Goal: Transaction & Acquisition: Purchase product/service

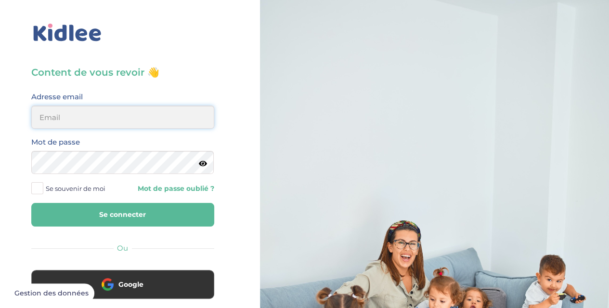
type input "flora.gabrielli@hotmail.fr"
click at [107, 122] on input "flora.gabrielli@hotmail.fr" at bounding box center [122, 116] width 183 height 23
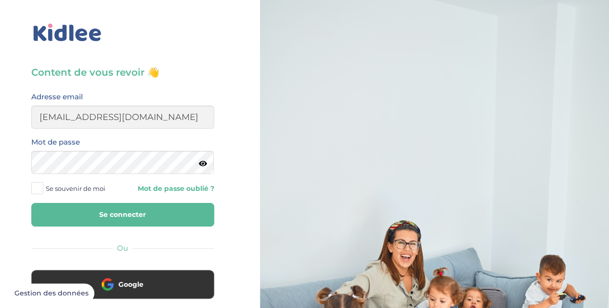
click at [251, 111] on div "Content de vous revoir 👋 Avant de poursuivre veuillez vérifier que tous les cha…" at bounding box center [123, 230] width 260 height 460
click at [154, 220] on button "Se connecter" at bounding box center [122, 215] width 183 height 24
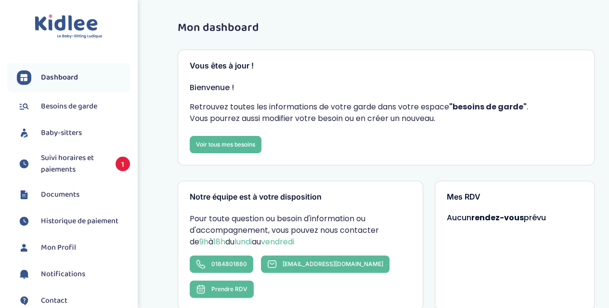
click at [59, 163] on span "Suivi horaires et paiements" at bounding box center [73, 163] width 65 height 23
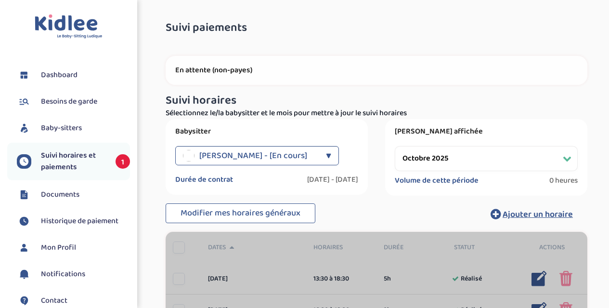
select select "octobre 2025"
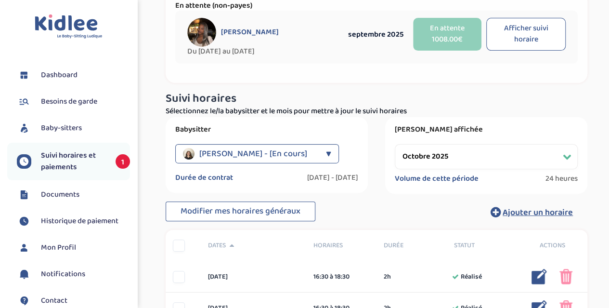
scroll to position [63, 0]
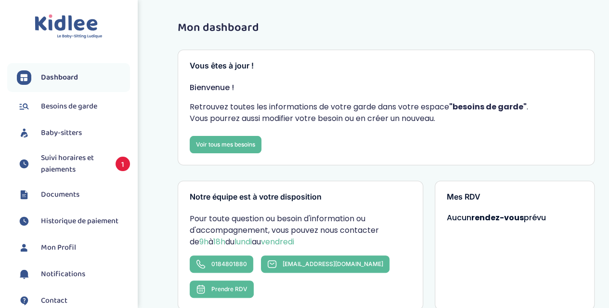
click at [64, 157] on span "Suivi horaires et paiements" at bounding box center [73, 163] width 65 height 23
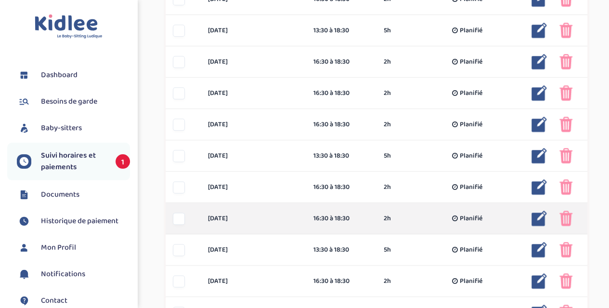
scroll to position [193, 0]
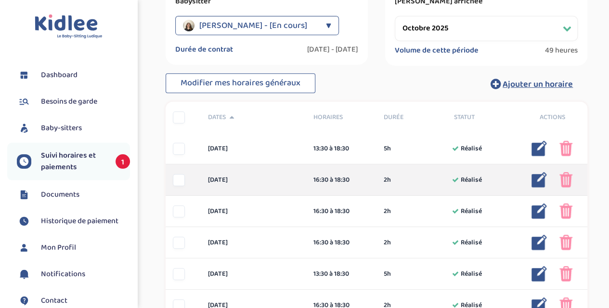
click at [183, 189] on div "[DATE] 16:30 à 18:30 2h Réalisé 2h Réalisé ... Modifier Supprimer" at bounding box center [377, 179] width 422 height 31
click at [182, 184] on div at bounding box center [179, 180] width 12 height 12
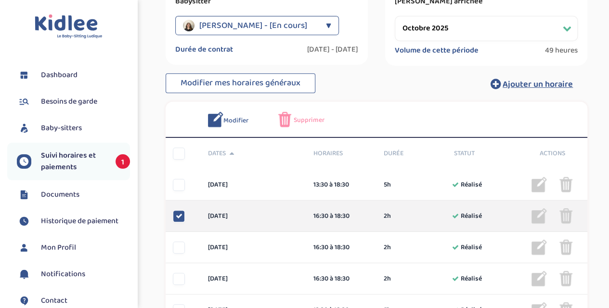
click at [180, 213] on icon at bounding box center [179, 215] width 7 height 7
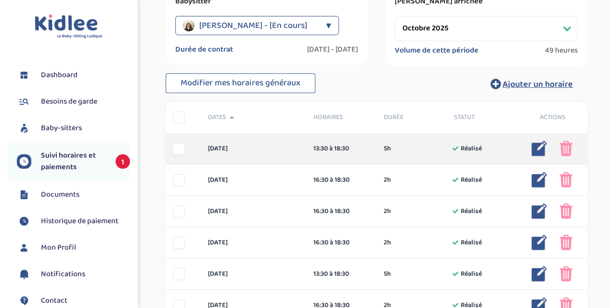
click at [566, 149] on img at bounding box center [566, 148] width 13 height 15
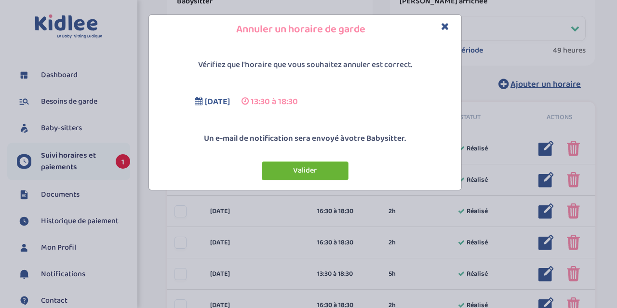
click at [329, 173] on button "Valider" at bounding box center [305, 170] width 87 height 19
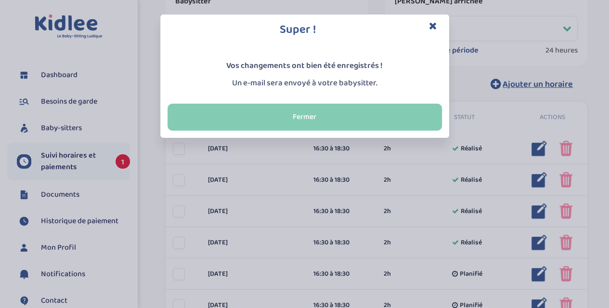
click at [290, 122] on button "Fermer" at bounding box center [305, 117] width 275 height 27
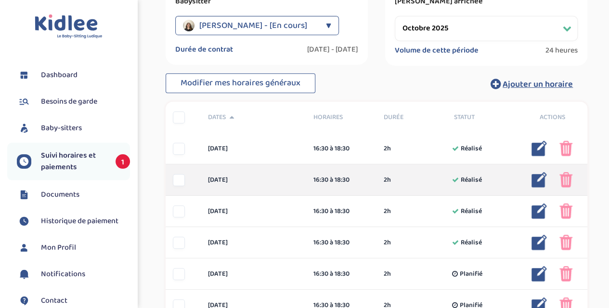
click at [566, 184] on img at bounding box center [566, 179] width 13 height 15
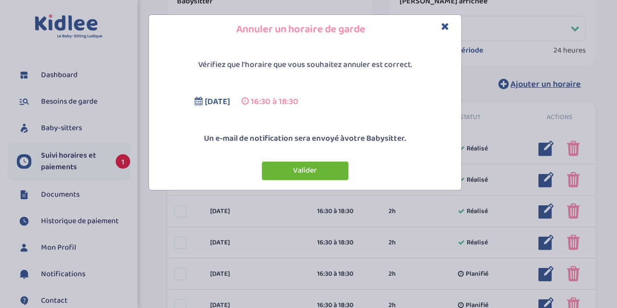
click at [313, 176] on button "Valider" at bounding box center [305, 170] width 87 height 19
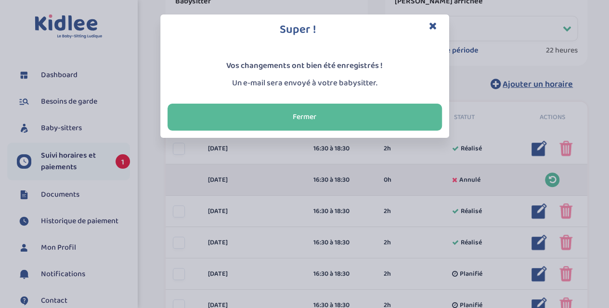
click at [357, 128] on button "Fermer" at bounding box center [305, 117] width 275 height 27
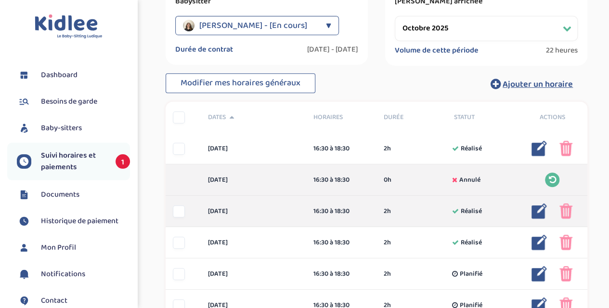
click at [176, 213] on div at bounding box center [179, 211] width 12 height 12
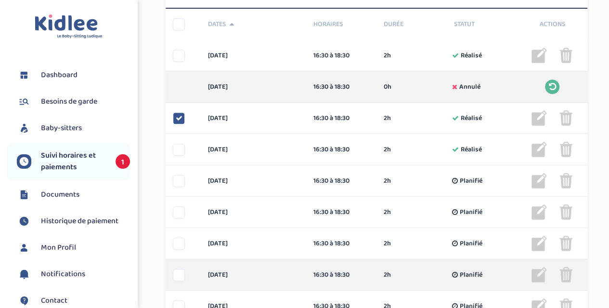
scroll to position [337, 0]
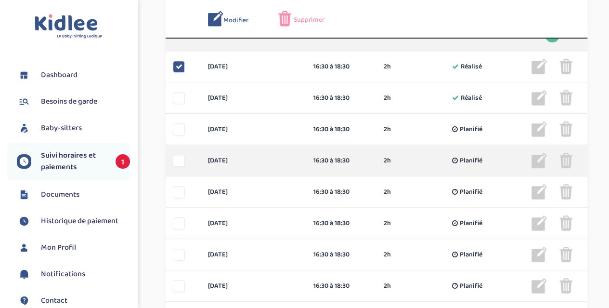
click at [178, 163] on div at bounding box center [179, 161] width 12 height 12
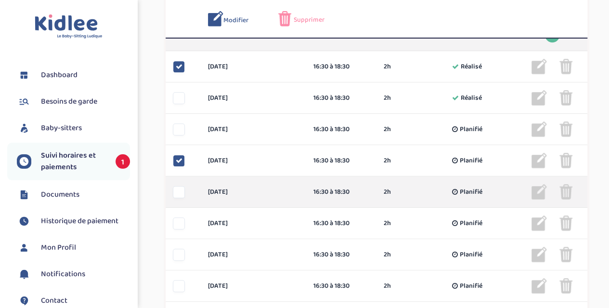
click at [180, 189] on div at bounding box center [179, 192] width 12 height 12
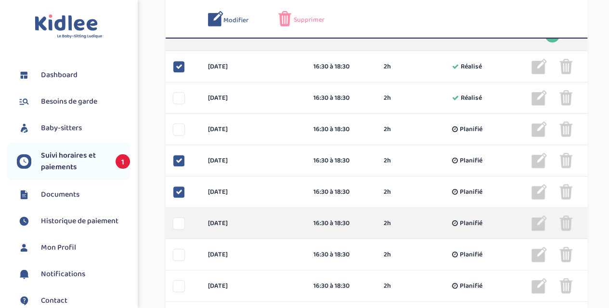
click at [184, 220] on div at bounding box center [179, 223] width 12 height 12
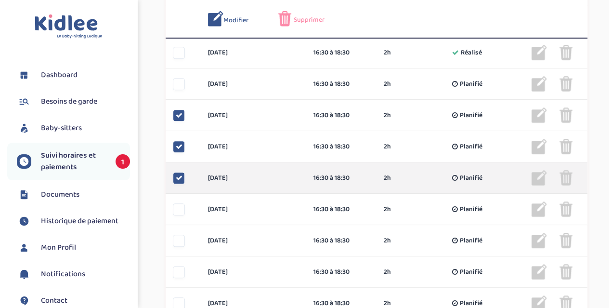
scroll to position [434, 0]
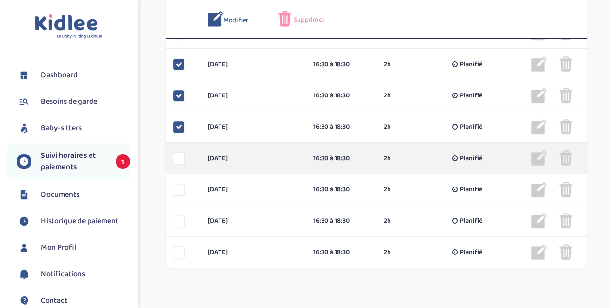
click at [173, 164] on div at bounding box center [183, 158] width 35 height 12
click at [178, 162] on div at bounding box center [179, 158] width 12 height 12
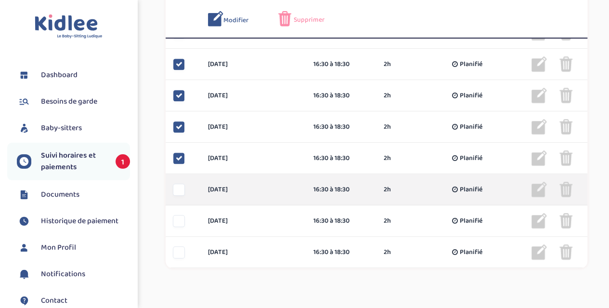
click at [178, 186] on div at bounding box center [179, 190] width 12 height 12
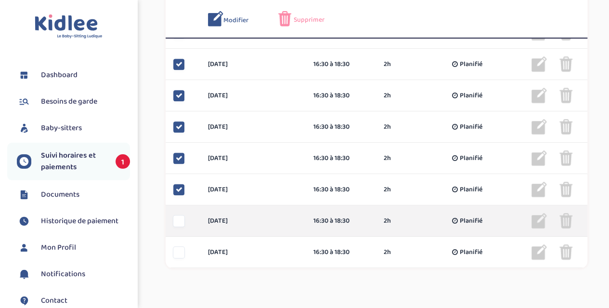
click at [181, 210] on div "[DATE] 16:30 à 18:30 2h Planifié 2h Planifié ... Modifier Supprimer" at bounding box center [377, 220] width 422 height 31
click at [181, 217] on div at bounding box center [179, 221] width 12 height 12
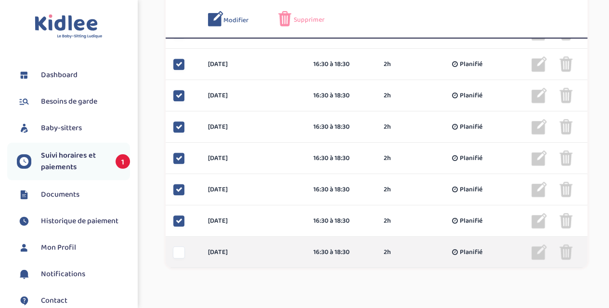
click at [186, 251] on div at bounding box center [183, 252] width 35 height 12
click at [175, 256] on div at bounding box center [179, 252] width 12 height 12
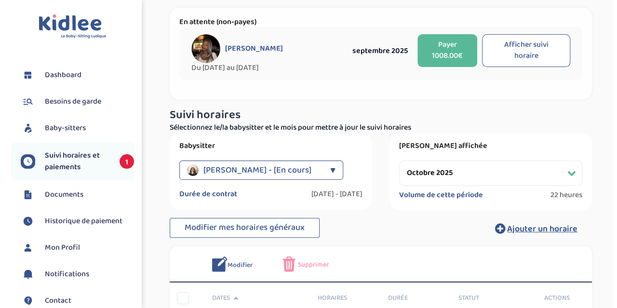
scroll to position [289, 0]
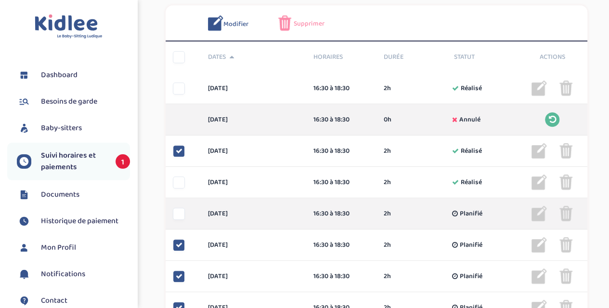
click at [176, 217] on div at bounding box center [179, 214] width 12 height 12
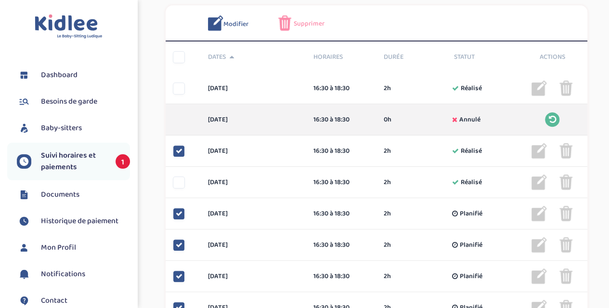
click at [314, 25] on span "Supprimer" at bounding box center [309, 24] width 31 height 10
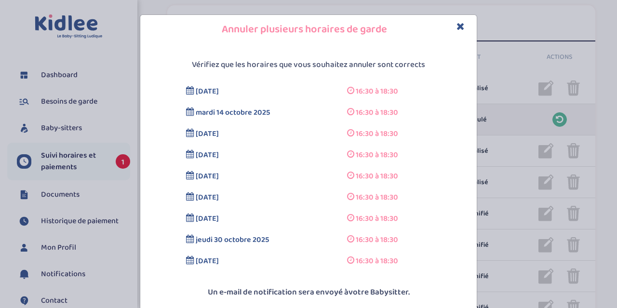
scroll to position [50, 0]
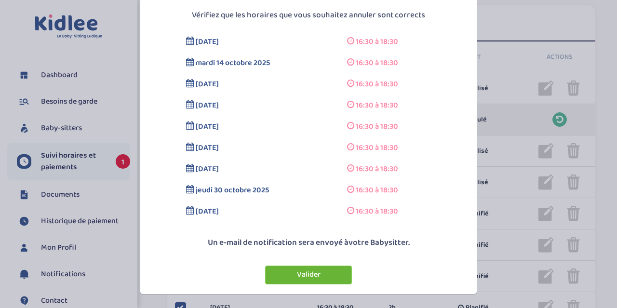
click at [316, 273] on button "Valider" at bounding box center [308, 274] width 87 height 19
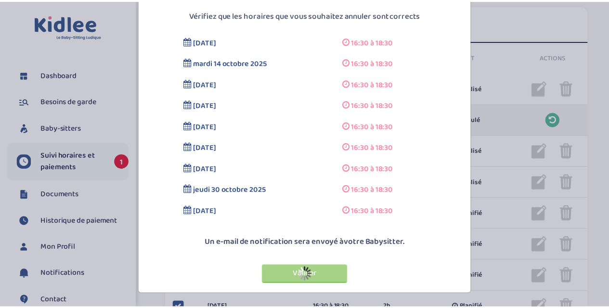
scroll to position [252, 0]
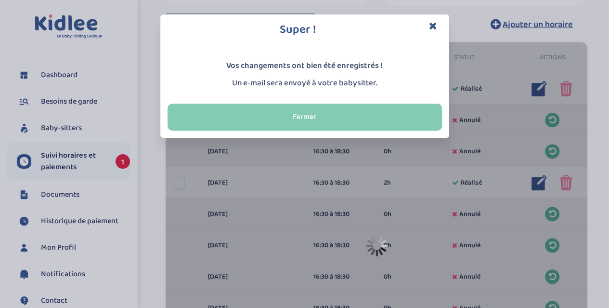
click at [293, 121] on button "Fermer" at bounding box center [305, 117] width 275 height 27
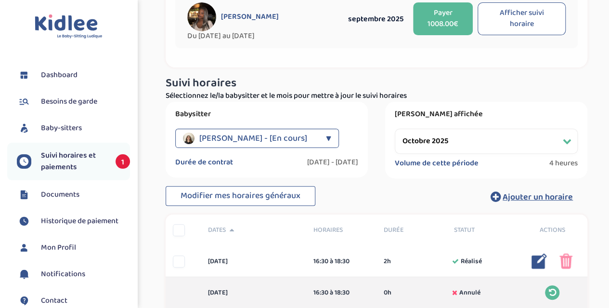
scroll to position [193, 0]
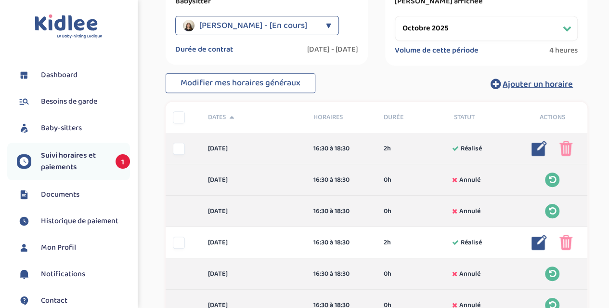
click at [174, 145] on div at bounding box center [179, 149] width 12 height 12
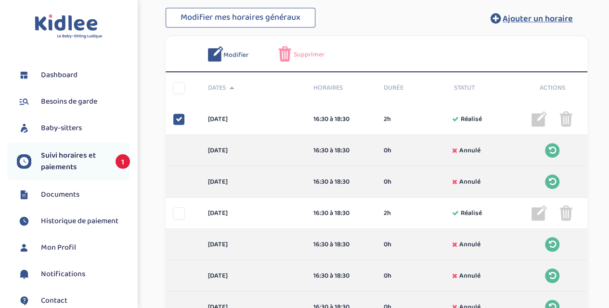
scroll to position [241, 0]
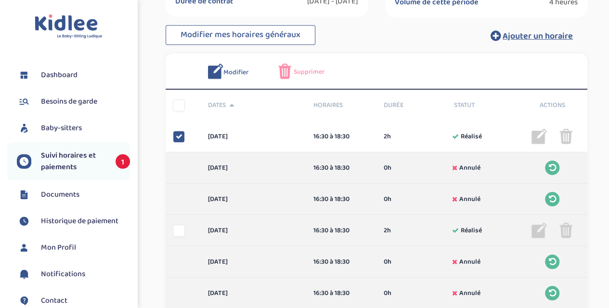
click at [178, 224] on div "[DATE] 16:30 à 18:30 2h Réalisé 2h Réalisé ... Modifier Supprimer" at bounding box center [377, 230] width 422 height 31
drag, startPoint x: 187, startPoint y: 228, endPoint x: 181, endPoint y: 233, distance: 7.6
click at [186, 230] on div at bounding box center [183, 230] width 35 height 12
click at [180, 233] on div at bounding box center [179, 230] width 12 height 12
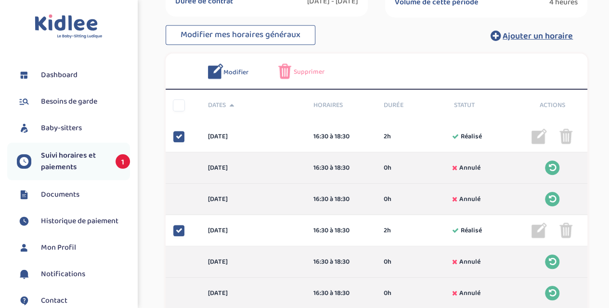
click at [305, 73] on span "Supprimer" at bounding box center [309, 72] width 31 height 10
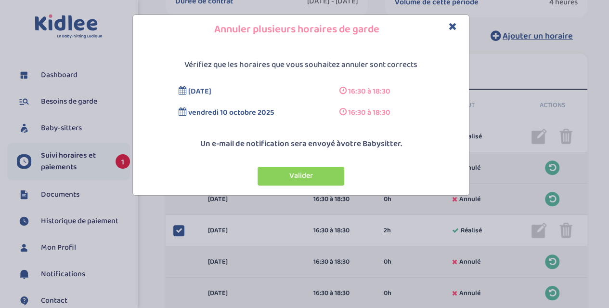
scroll to position [0, 0]
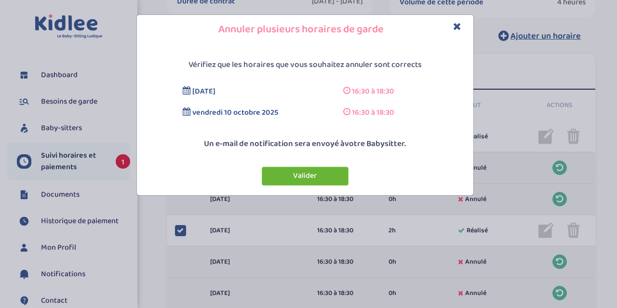
click at [316, 178] on button "Valider" at bounding box center [305, 176] width 87 height 19
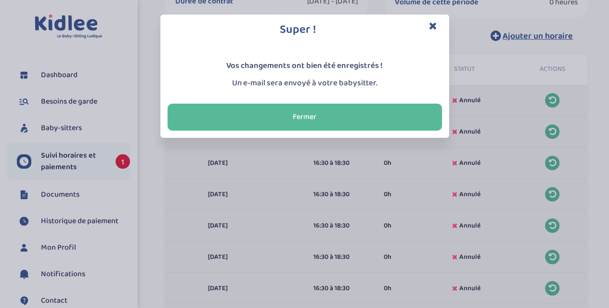
click at [434, 24] on icon "Close" at bounding box center [433, 26] width 8 height 10
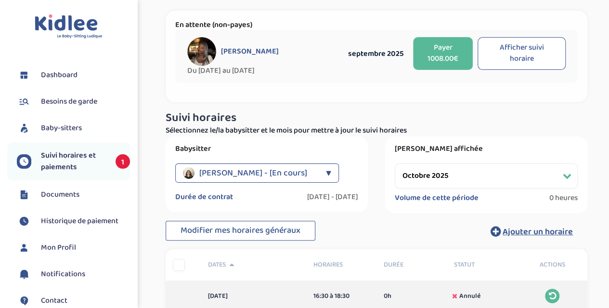
scroll to position [96, 0]
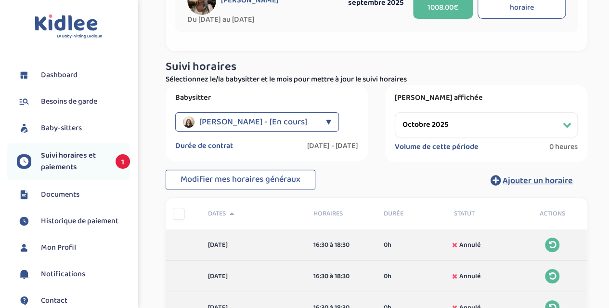
click at [239, 119] on span "[PERSON_NAME] - [En cours]" at bounding box center [253, 121] width 108 height 19
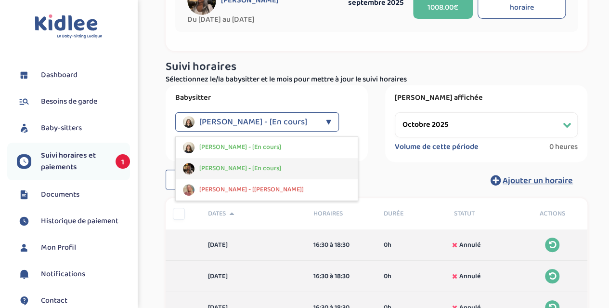
click at [253, 166] on span "[PERSON_NAME] - [En cours]" at bounding box center [240, 168] width 82 height 10
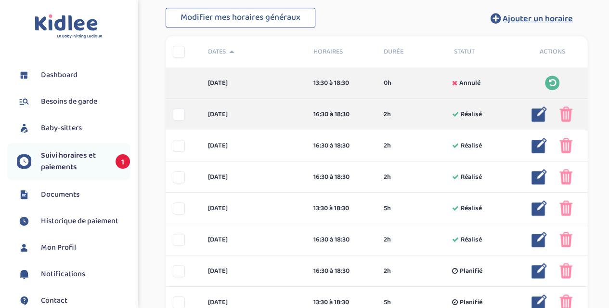
scroll to position [145, 0]
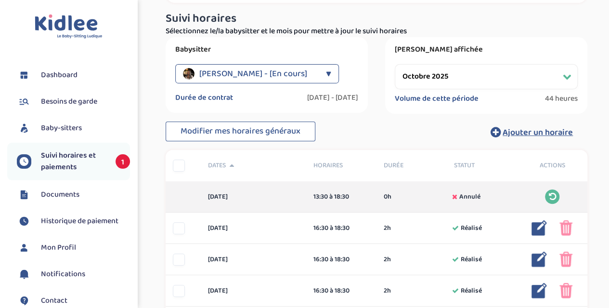
click at [259, 73] on span "[PERSON_NAME] - [En cours]" at bounding box center [253, 73] width 108 height 19
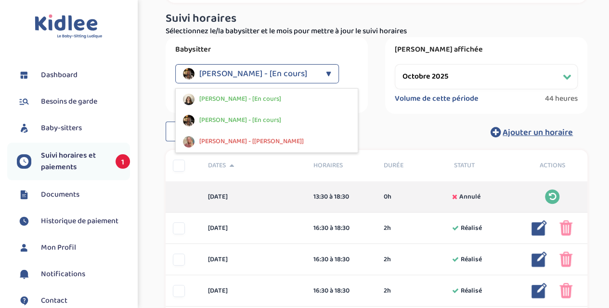
click at [404, 113] on div "Période affichée Filtrer par mois [DATE] [DATE] [DATE] [DATE] [DATE] [DATE] [DA…" at bounding box center [486, 75] width 202 height 77
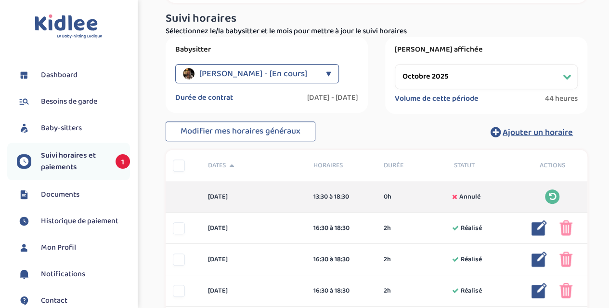
click at [440, 78] on select "Filtrer par mois [DATE] [DATE] [DATE] [DATE] [DATE] [DATE] [DATE] [DATE] [DATE]…" at bounding box center [486, 76] width 183 height 25
select select "septembre 2025"
click at [395, 64] on select "Filtrer par mois [DATE] [DATE] [DATE] [DATE] [DATE] [DATE] [DATE] [DATE] [DATE]…" at bounding box center [486, 76] width 183 height 25
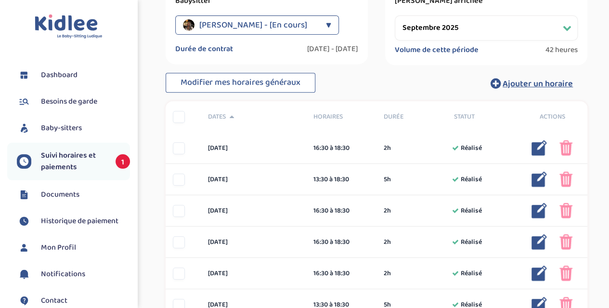
scroll to position [241, 0]
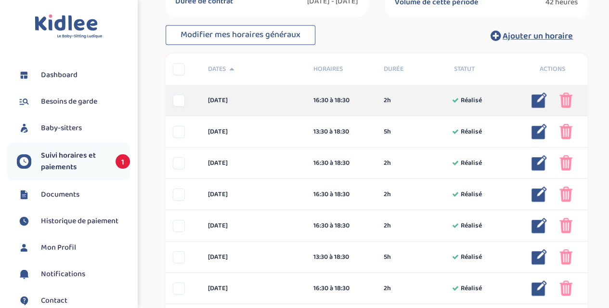
click at [183, 104] on div at bounding box center [179, 100] width 12 height 12
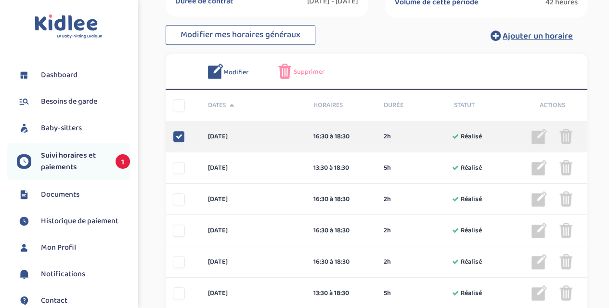
click at [180, 134] on icon at bounding box center [179, 136] width 7 height 7
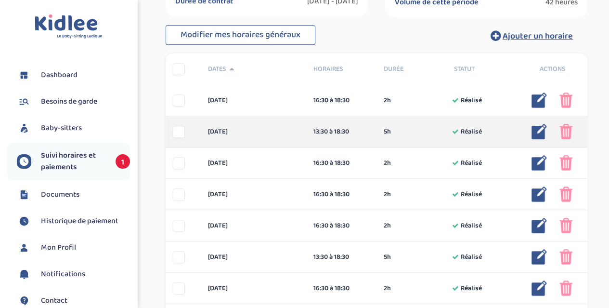
click at [178, 137] on div at bounding box center [179, 132] width 12 height 12
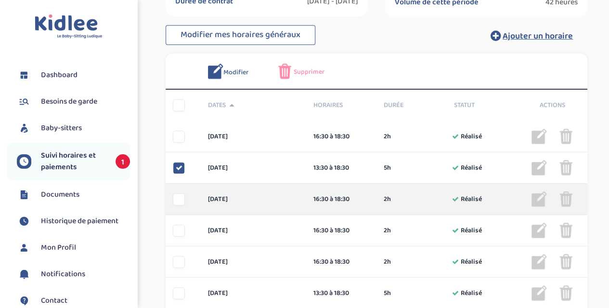
click at [178, 198] on div at bounding box center [179, 199] width 12 height 12
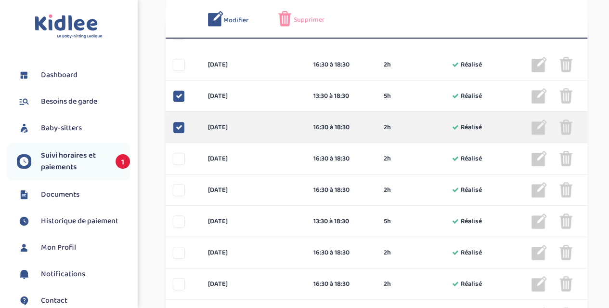
scroll to position [337, 0]
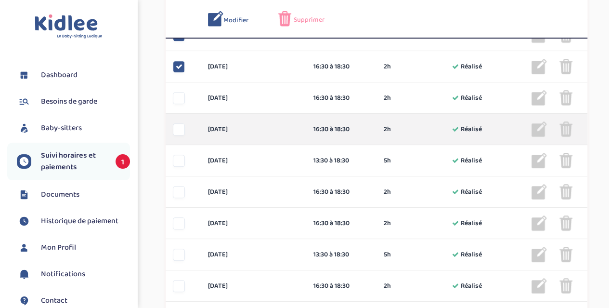
click at [172, 126] on div at bounding box center [183, 129] width 35 height 12
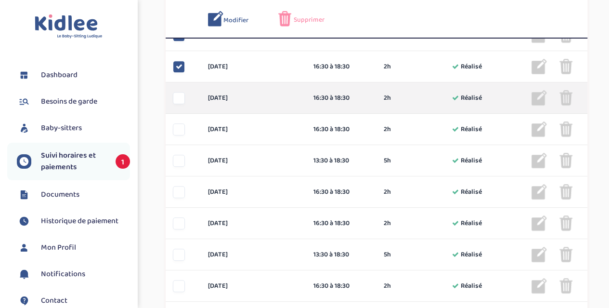
click at [178, 105] on div "[DATE] 16:30 à 18:30 2h Réalisé 2h Réalisé ... Modifier Supprimer" at bounding box center [377, 97] width 422 height 31
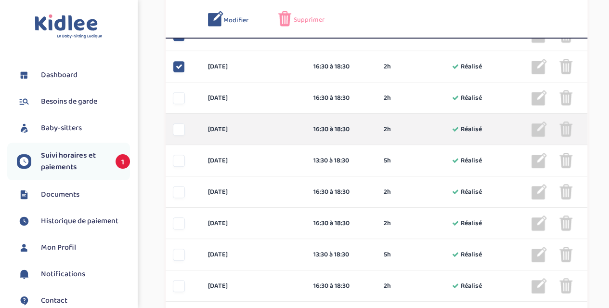
click at [183, 132] on div at bounding box center [179, 129] width 12 height 12
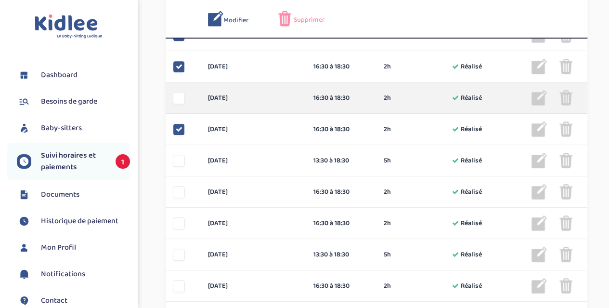
click at [182, 101] on div at bounding box center [179, 98] width 12 height 12
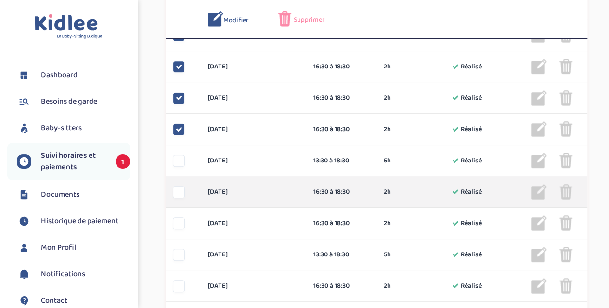
click at [182, 196] on div at bounding box center [179, 192] width 12 height 12
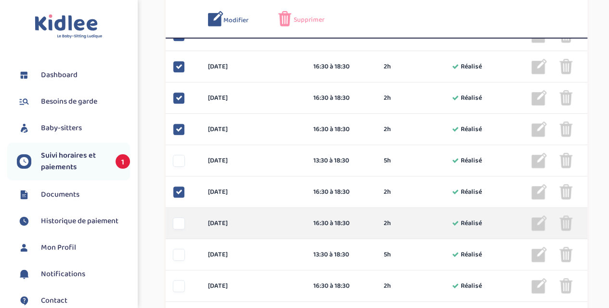
click at [182, 222] on div at bounding box center [179, 223] width 12 height 12
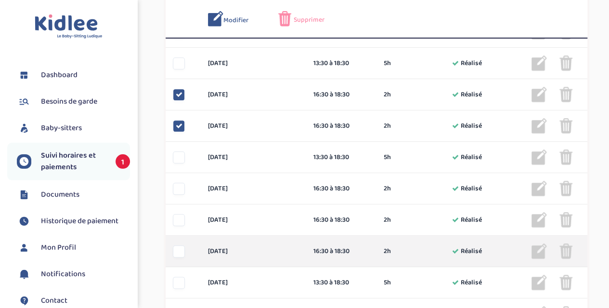
scroll to position [434, 0]
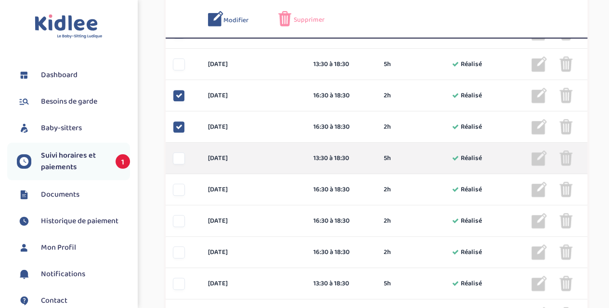
click at [183, 164] on div "[DATE] 13:30 à 18:30 5h Réalisé 5h Réalisé ... Modifier Supprimer" at bounding box center [377, 158] width 422 height 31
click at [179, 164] on div "[DATE] 13:30 à 18:30 5h Réalisé 5h Réalisé ... Modifier Supprimer" at bounding box center [377, 158] width 422 height 31
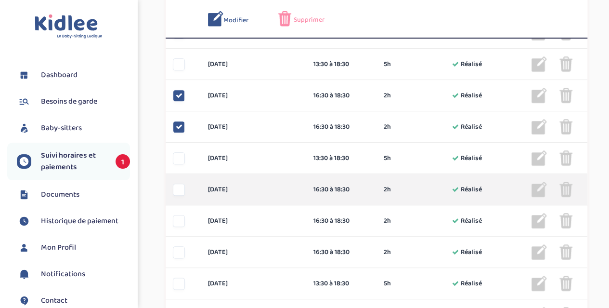
click at [181, 194] on div at bounding box center [179, 190] width 12 height 12
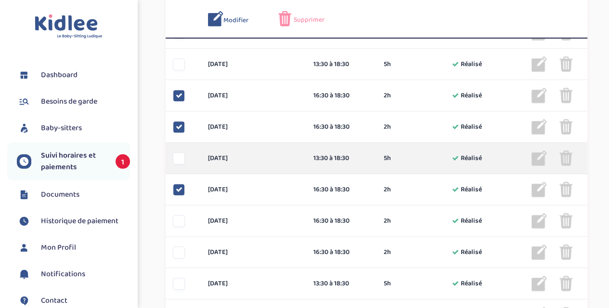
click at [180, 158] on div at bounding box center [179, 158] width 12 height 12
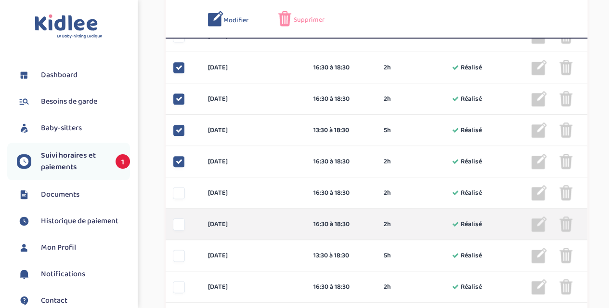
scroll to position [482, 0]
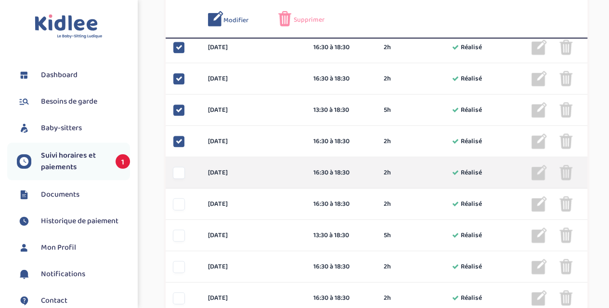
click at [182, 169] on div at bounding box center [179, 173] width 12 height 12
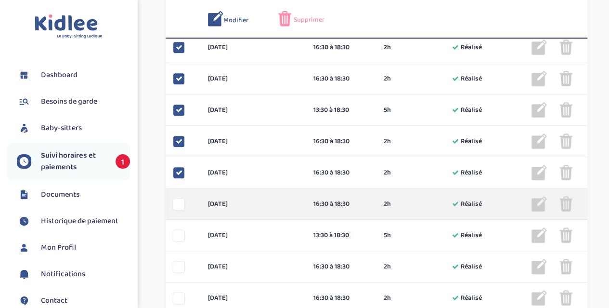
click at [181, 201] on div at bounding box center [179, 204] width 12 height 12
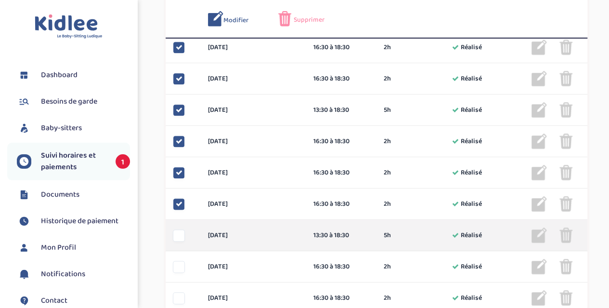
click at [180, 234] on div at bounding box center [179, 235] width 12 height 12
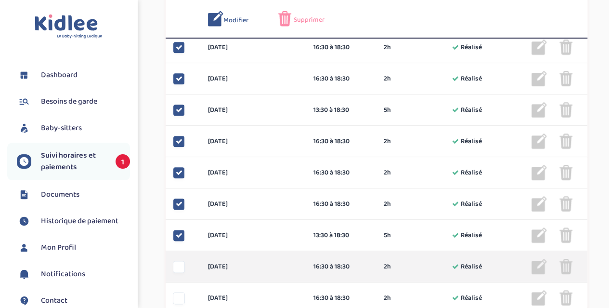
click at [180, 263] on div at bounding box center [179, 267] width 12 height 12
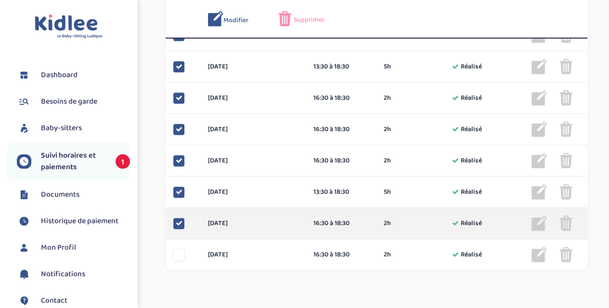
scroll to position [574, 0]
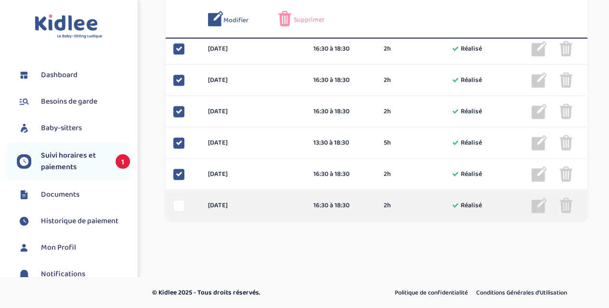
click at [179, 193] on div "[DATE] 16:30 à 18:30 2h Réalisé 2h Réalisé ... Modifier Supprimer" at bounding box center [377, 205] width 422 height 31
click at [178, 202] on div at bounding box center [179, 205] width 12 height 12
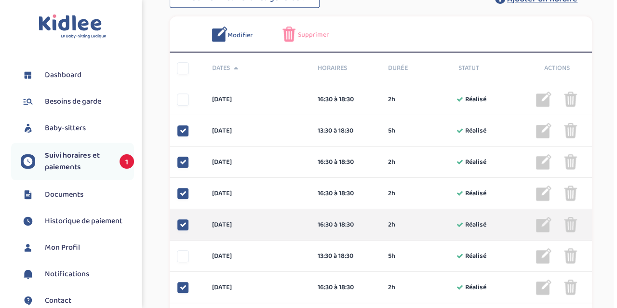
scroll to position [285, 0]
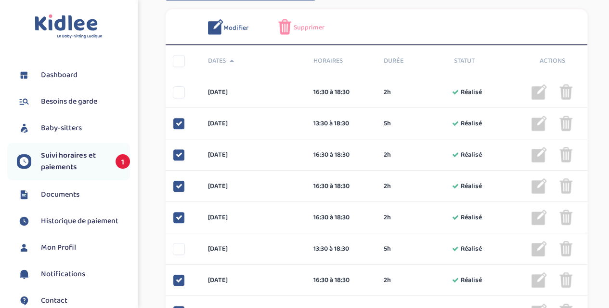
click at [312, 27] on span "Supprimer" at bounding box center [309, 28] width 31 height 10
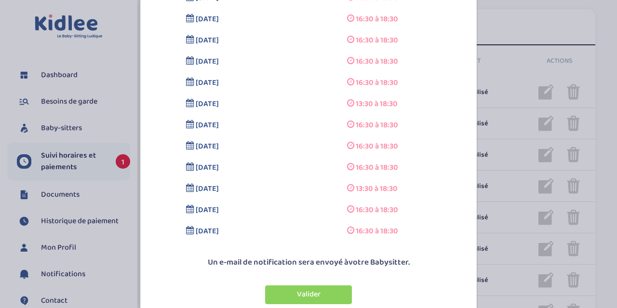
scroll to position [134, 0]
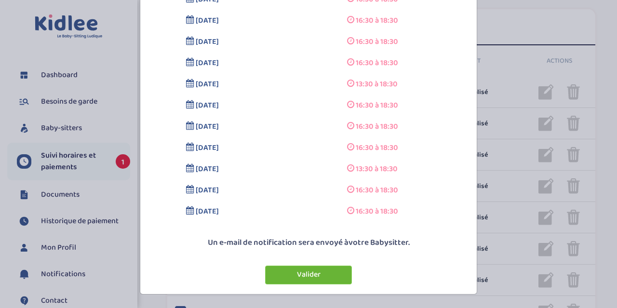
click at [321, 270] on button "Valider" at bounding box center [308, 274] width 87 height 19
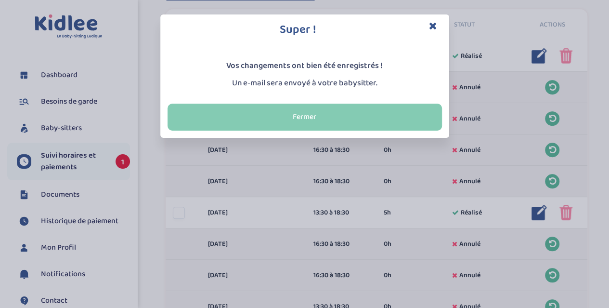
click at [324, 117] on button "Fermer" at bounding box center [305, 117] width 275 height 27
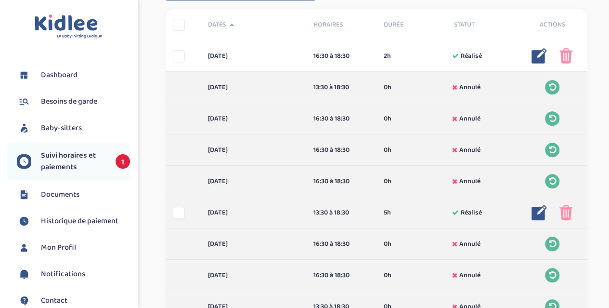
click at [539, 213] on img at bounding box center [539, 212] width 15 height 15
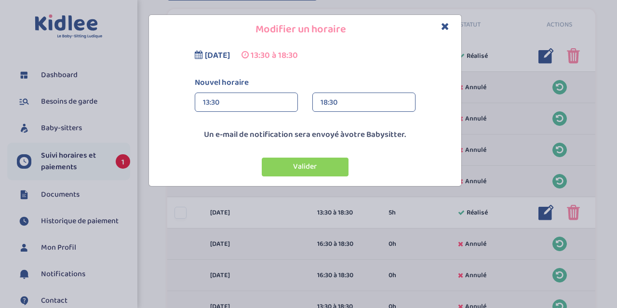
click at [213, 97] on div "13:30" at bounding box center [246, 102] width 87 height 19
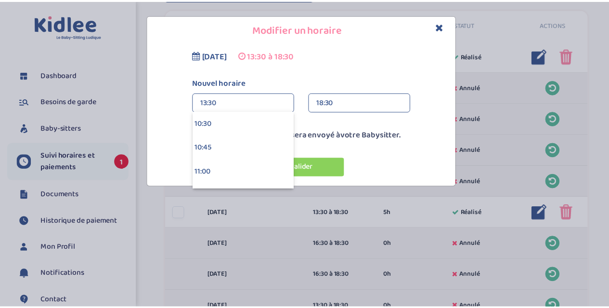
scroll to position [1060, 0]
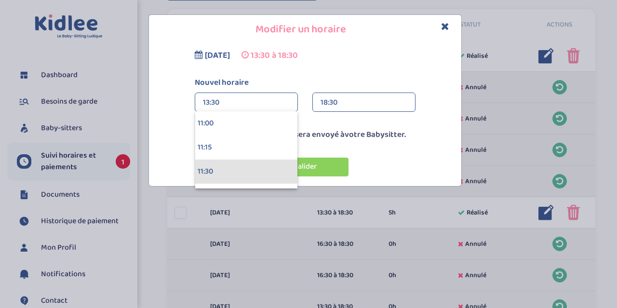
click at [222, 164] on div "11:30" at bounding box center [246, 171] width 102 height 24
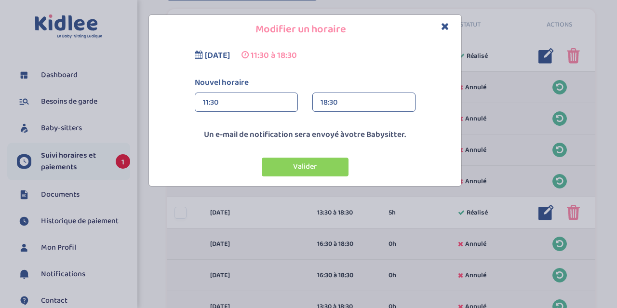
click at [375, 137] on span "votre Babysitter." at bounding box center [374, 134] width 61 height 13
click at [304, 157] on div "Valider" at bounding box center [304, 163] width 307 height 36
click at [299, 164] on button "Valider" at bounding box center [305, 167] width 87 height 19
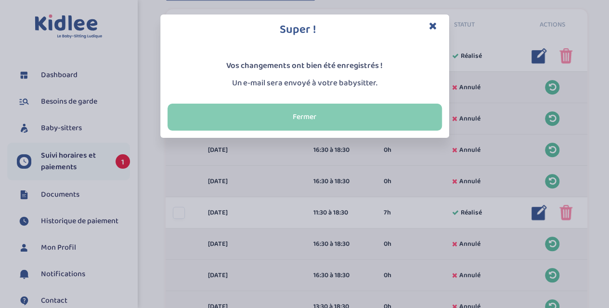
click at [309, 118] on button "Fermer" at bounding box center [305, 117] width 275 height 27
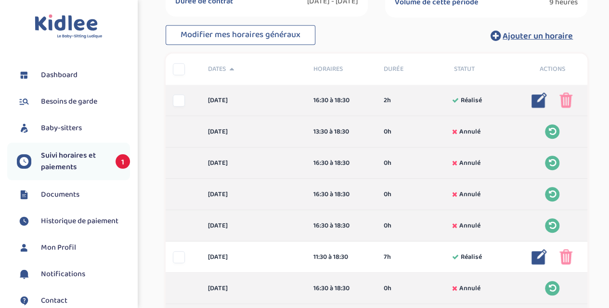
scroll to position [241, 0]
click at [179, 97] on div at bounding box center [179, 100] width 12 height 12
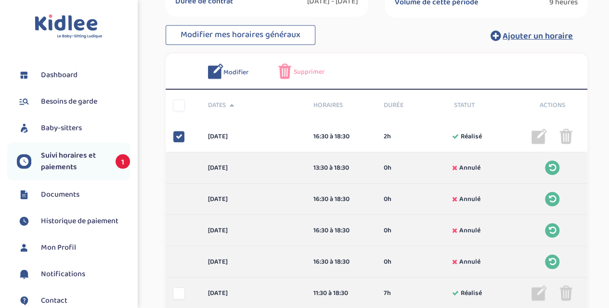
click at [176, 289] on div at bounding box center [179, 293] width 12 height 12
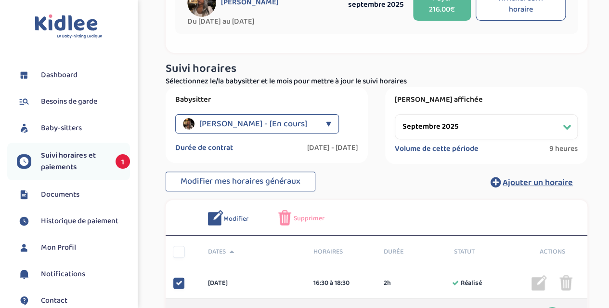
scroll to position [0, 0]
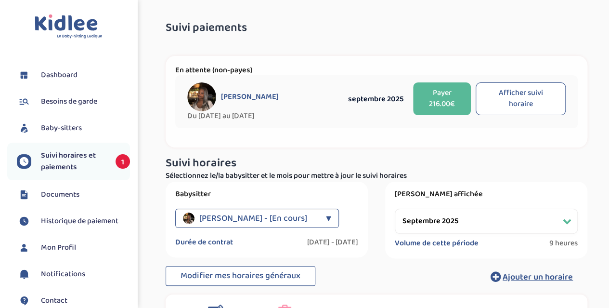
click at [449, 102] on button "Payer 216.00€" at bounding box center [441, 98] width 57 height 33
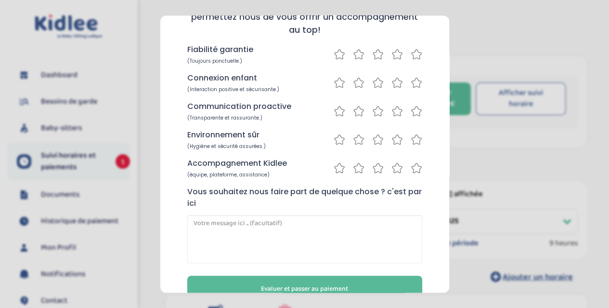
scroll to position [109, 0]
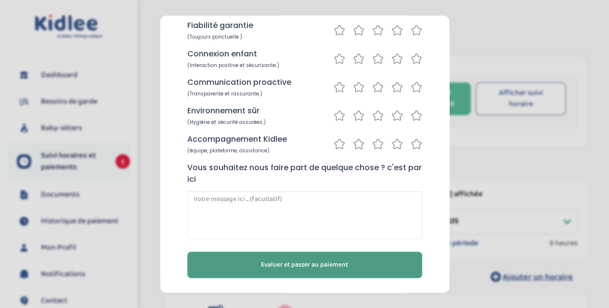
click at [300, 265] on span "Evaluer et passer au paiement" at bounding box center [304, 265] width 87 height 10
click at [309, 270] on button "Evaluer et passer au paiement" at bounding box center [304, 264] width 235 height 26
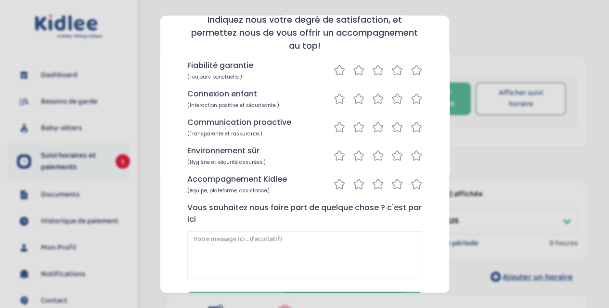
scroll to position [127, 0]
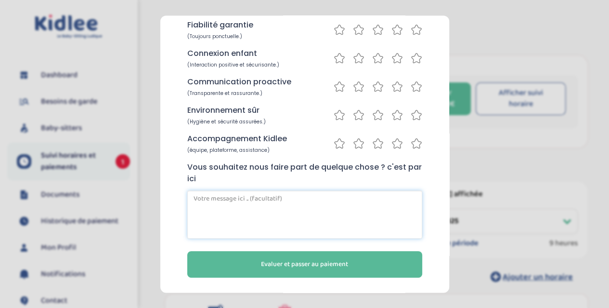
click at [238, 197] on textarea at bounding box center [304, 214] width 235 height 48
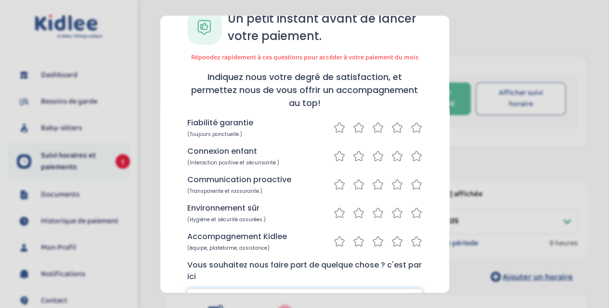
scroll to position [0, 0]
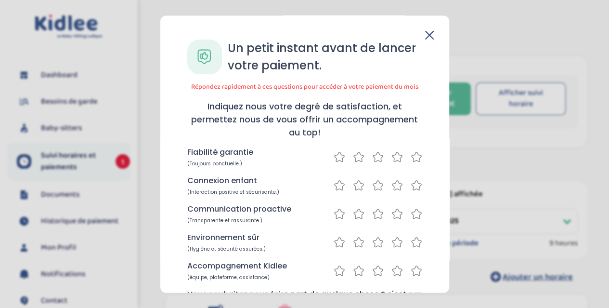
type textarea "na"
click at [355, 155] on icon at bounding box center [359, 157] width 12 height 12
click at [392, 187] on icon at bounding box center [398, 185] width 12 height 12
click at [354, 215] on icon at bounding box center [359, 214] width 12 height 12
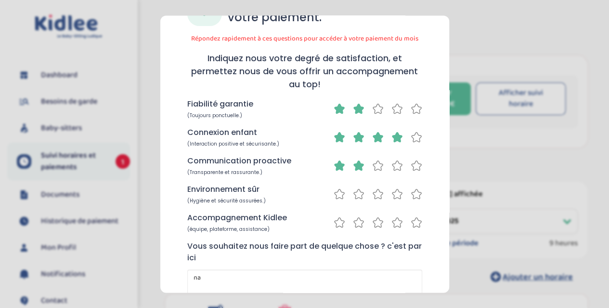
click at [398, 200] on div "Environnement sûr (Hygiène et sécurité assurées.)" at bounding box center [304, 194] width 235 height 21
click at [394, 195] on icon at bounding box center [398, 194] width 12 height 12
click at [377, 195] on icon at bounding box center [378, 194] width 10 height 10
click at [396, 223] on icon at bounding box center [398, 222] width 12 height 12
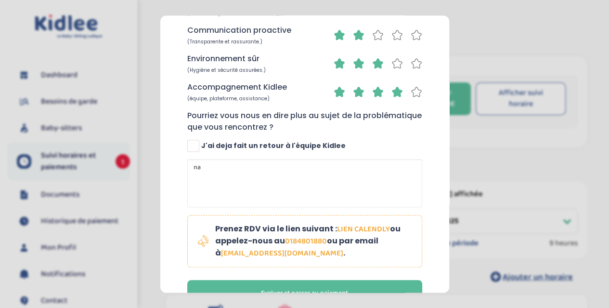
scroll to position [193, 0]
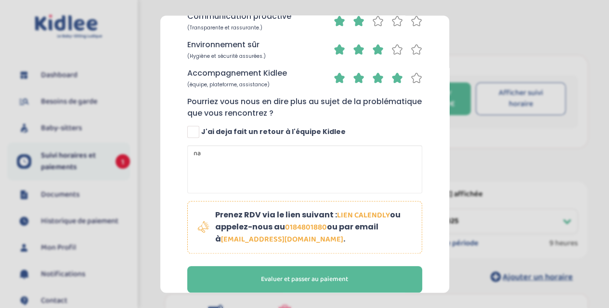
click at [214, 131] on span "J'ai deja fait un retour à l'équipe Kidlee" at bounding box center [273, 132] width 145 height 10
click at [197, 133] on input "J'ai deja fait un retour à l'équipe Kidlee" at bounding box center [194, 136] width 6 height 6
checkbox input "true"
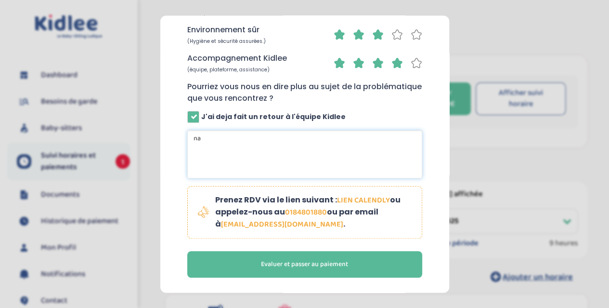
drag, startPoint x: 210, startPoint y: 138, endPoint x: 156, endPoint y: 143, distance: 53.7
click at [156, 143] on section "Un petit instant avant de lancer votre paiement. Répondez rapidement à ces ques…" at bounding box center [304, 154] width 609 height 308
click at [236, 145] on textarea "na" at bounding box center [304, 154] width 235 height 48
type textarea "n"
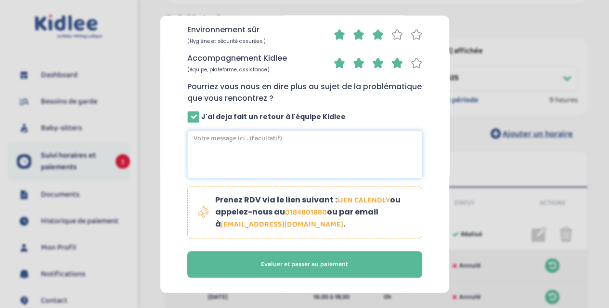
scroll to position [145, 0]
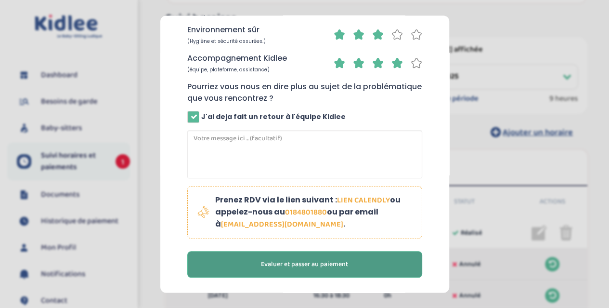
click at [312, 264] on span "Evaluer et passer au paiement" at bounding box center [304, 264] width 87 height 10
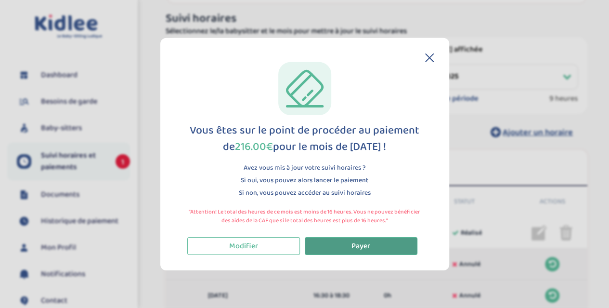
click at [346, 245] on button "Payer" at bounding box center [361, 246] width 113 height 18
